Goal: Use online tool/utility: Use online tool/utility

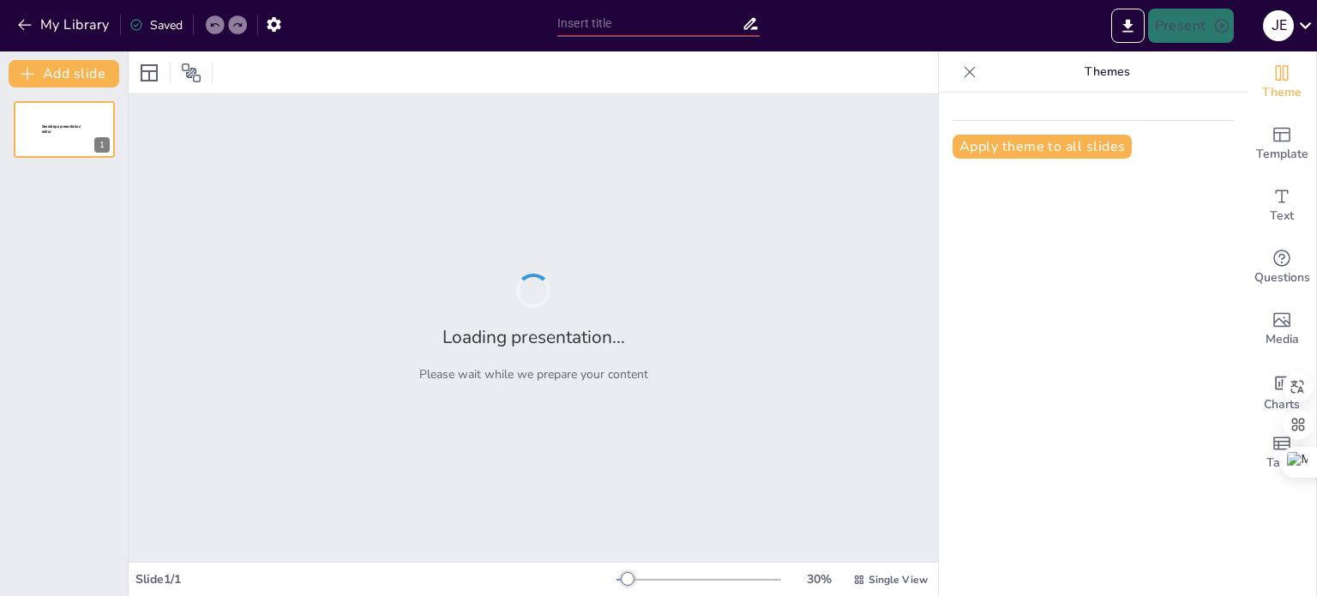
type input "New Sendsteps"
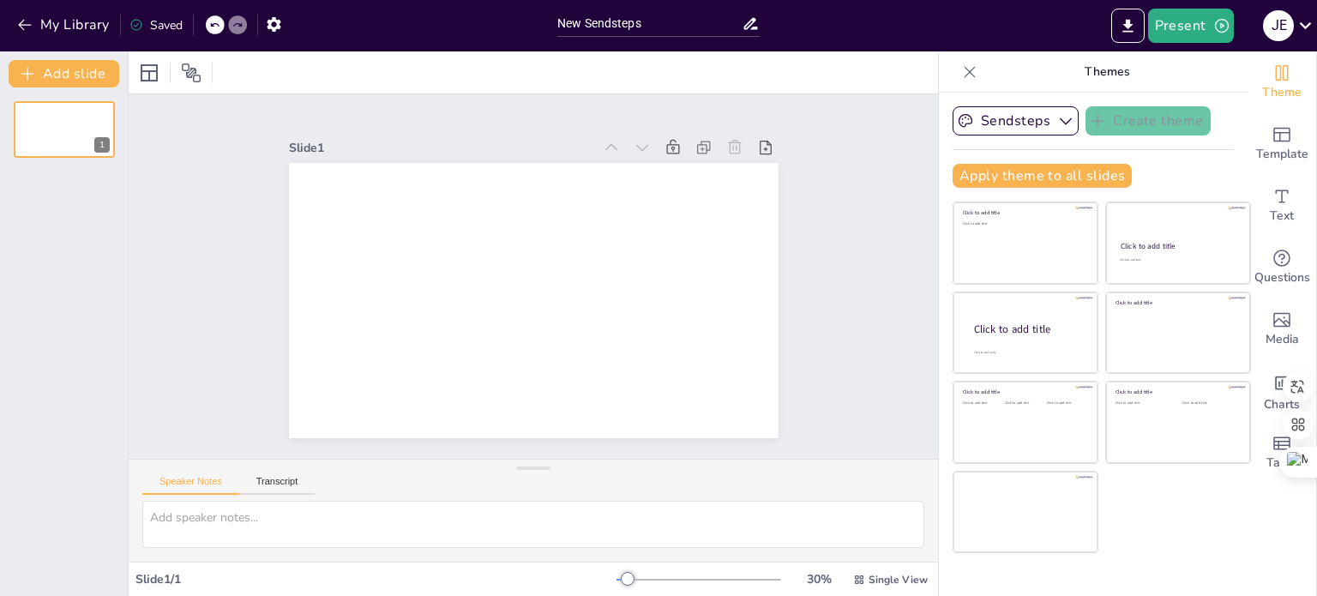
drag, startPoint x: 206, startPoint y: 515, endPoint x: 154, endPoint y: 376, distance: 148.1
click at [228, 522] on textarea at bounding box center [533, 524] width 782 height 47
click at [207, 522] on textarea at bounding box center [533, 524] width 782 height 47
click at [21, 15] on button "My Library" at bounding box center [65, 24] width 104 height 27
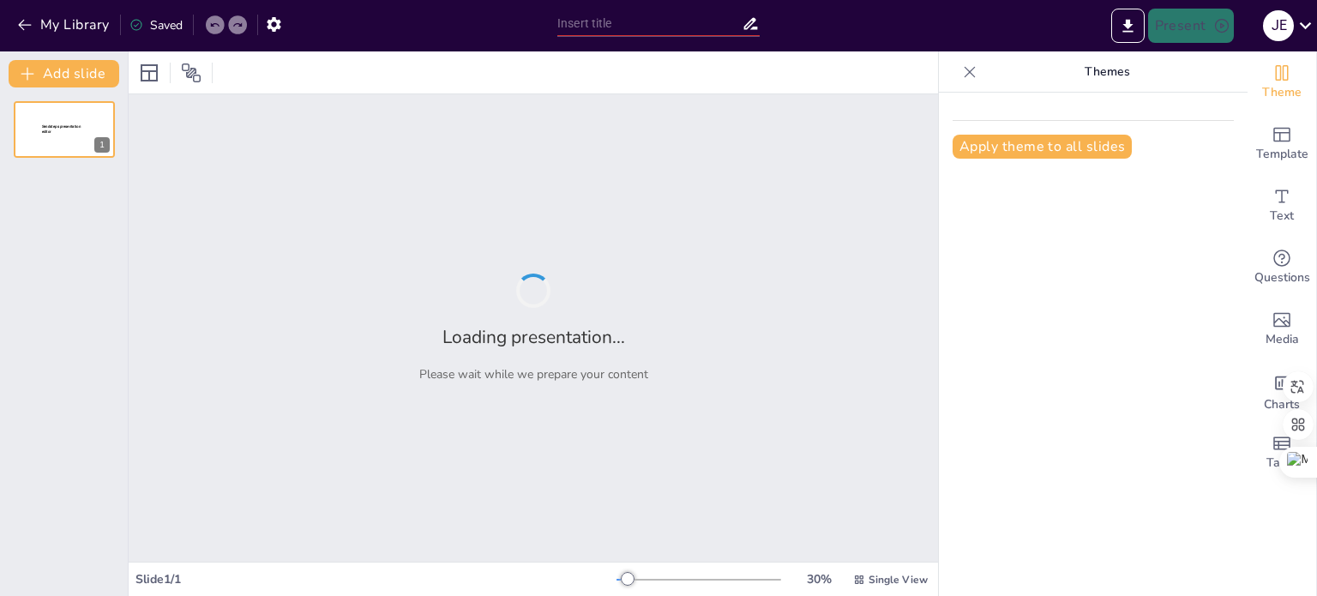
type input "New Sendsteps"
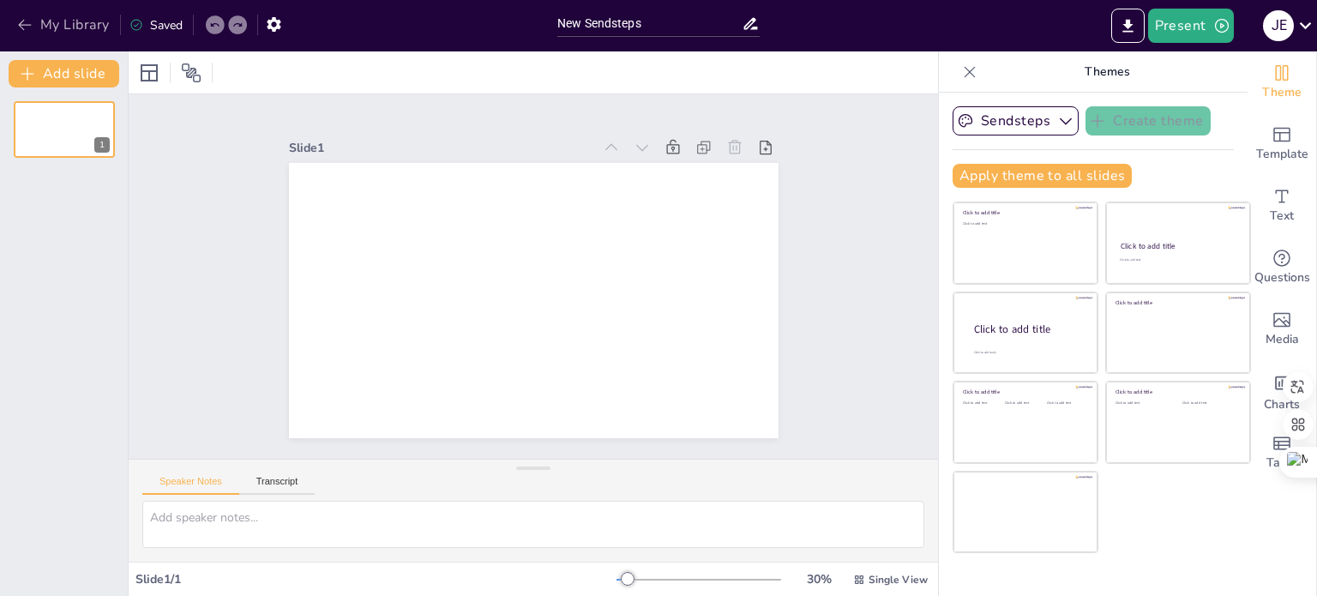
click at [24, 21] on icon "button" at bounding box center [24, 24] width 17 height 17
